Goal: Task Accomplishment & Management: Manage account settings

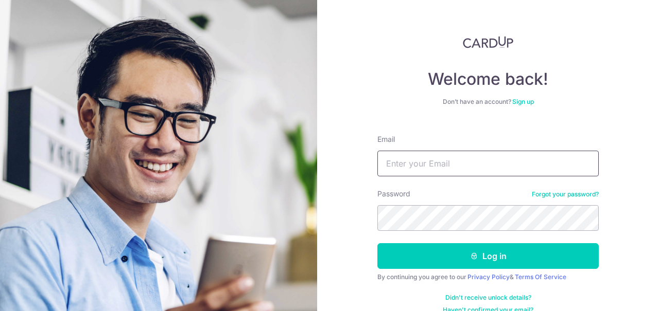
drag, startPoint x: 550, startPoint y: 76, endPoint x: 426, endPoint y: 155, distance: 147.2
click at [426, 155] on input "Email" at bounding box center [487, 164] width 221 height 26
type input "[EMAIL_ADDRESS][DOMAIN_NAME]"
click at [488, 256] on button "Log in" at bounding box center [487, 256] width 221 height 26
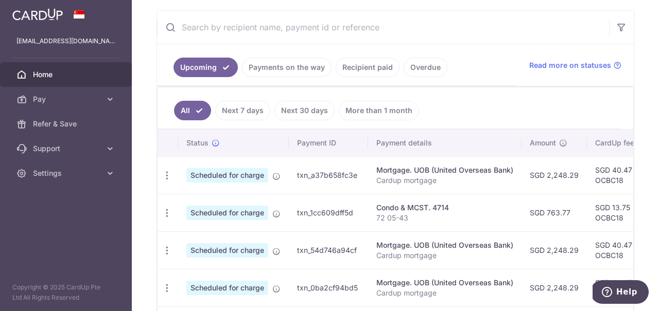
scroll to position [189, 0]
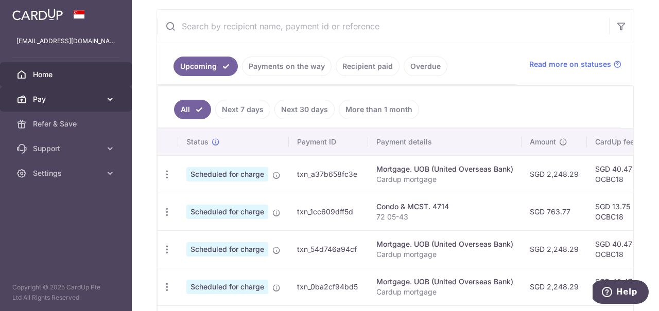
click at [96, 94] on span "Pay" at bounding box center [67, 99] width 68 height 10
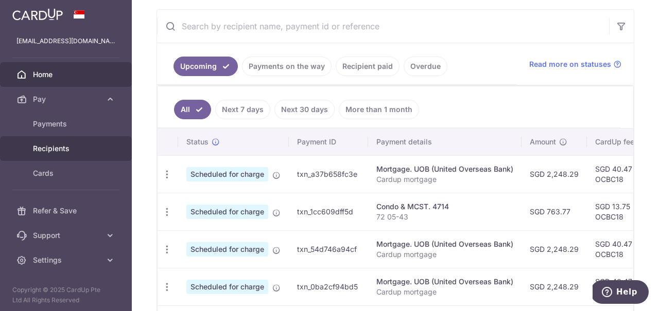
click at [71, 149] on span "Recipients" at bounding box center [67, 149] width 68 height 10
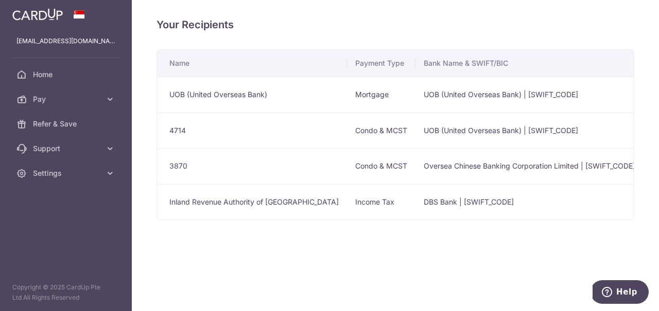
click at [301, 128] on td "4714" at bounding box center [252, 131] width 190 height 36
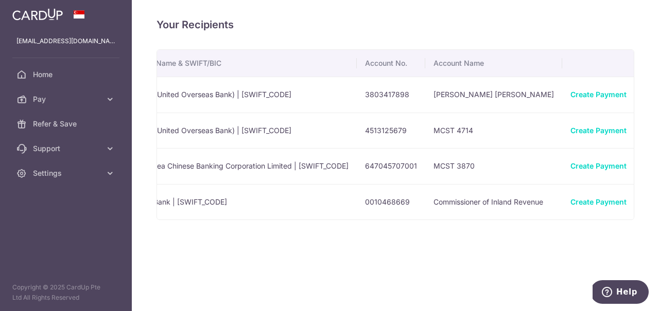
scroll to position [0, 286]
click at [647, 162] on icon "button" at bounding box center [652, 166] width 11 height 11
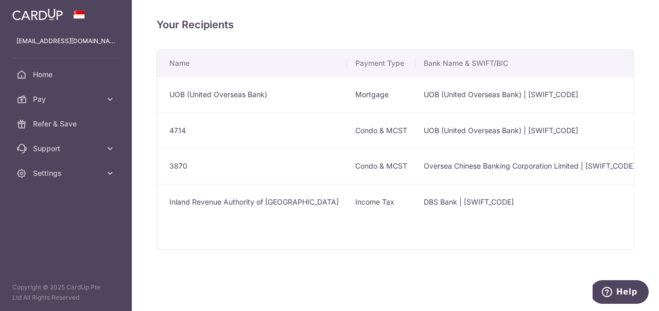
scroll to position [0, 0]
click at [347, 165] on td "Condo & MCST" at bounding box center [381, 166] width 68 height 36
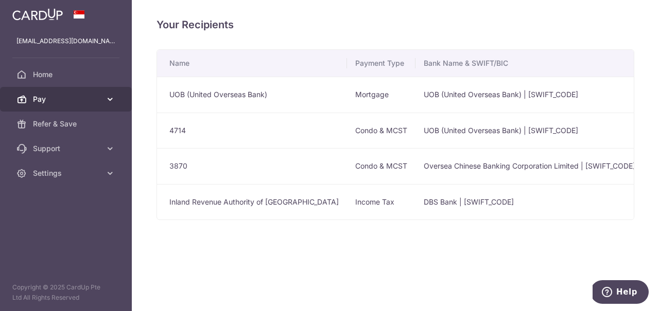
click at [111, 101] on icon at bounding box center [110, 99] width 10 height 10
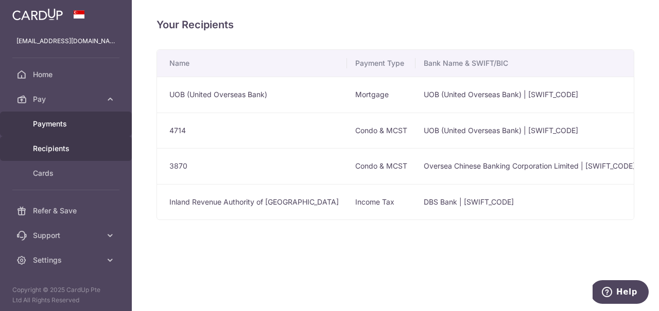
click at [94, 119] on span "Payments" at bounding box center [67, 124] width 68 height 10
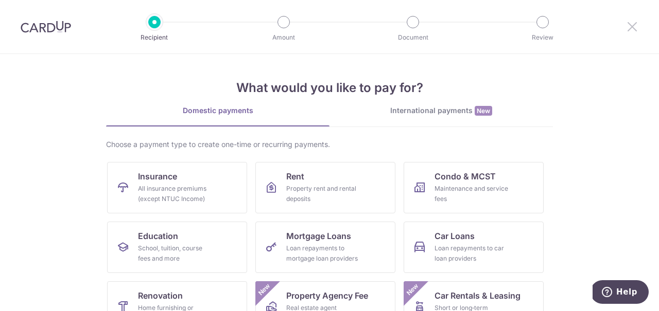
click at [629, 27] on icon at bounding box center [632, 26] width 12 height 13
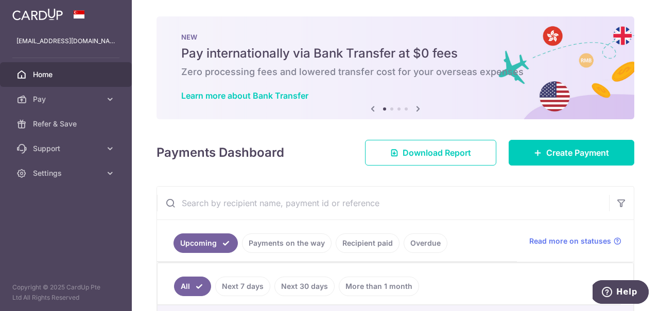
scroll to position [54, 0]
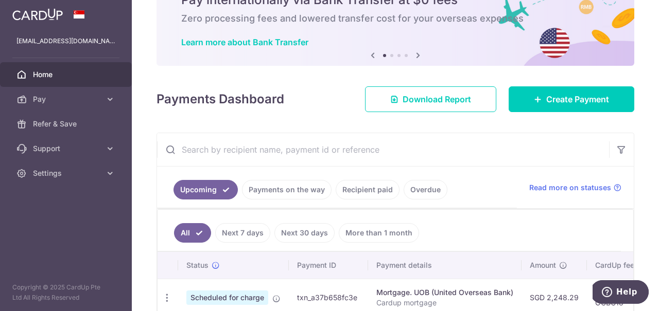
click at [363, 190] on link "Recipient paid" at bounding box center [367, 190] width 64 height 20
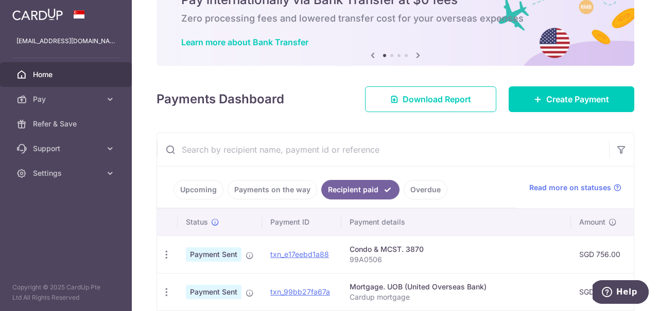
scroll to position [185, 0]
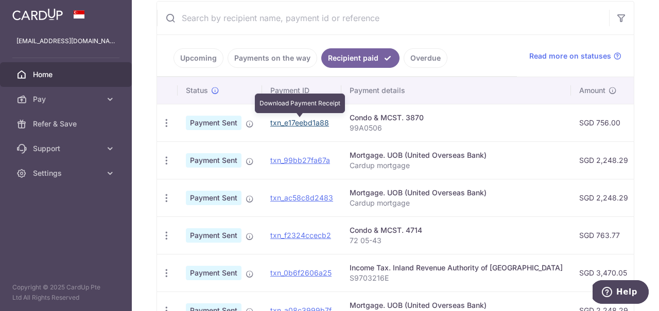
click at [305, 122] on link "txn_e17eebd1a88" at bounding box center [299, 122] width 59 height 9
